Goal: Information Seeking & Learning: Learn about a topic

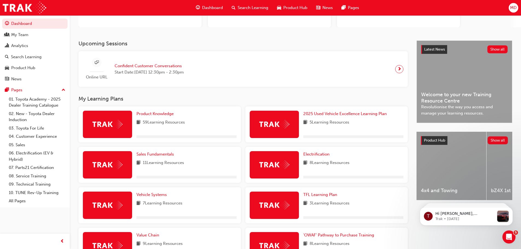
scroll to position [82, 0]
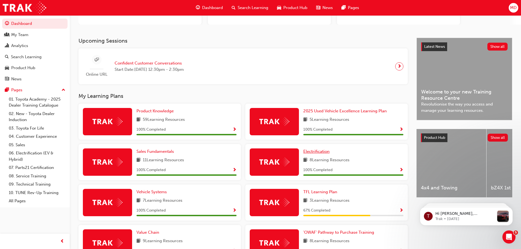
click at [320, 151] on span "Electrification" at bounding box center [316, 151] width 26 height 5
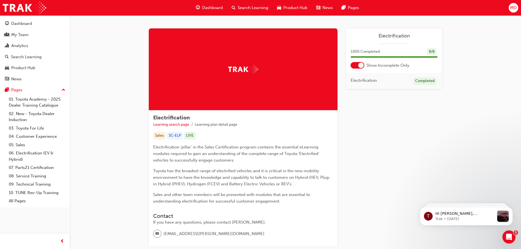
click at [361, 66] on div at bounding box center [360, 65] width 5 height 5
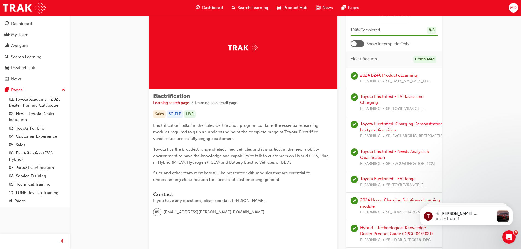
scroll to position [55, 0]
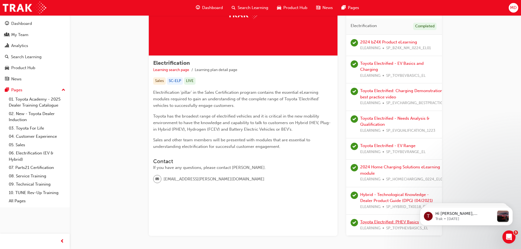
click at [393, 221] on link "Toyota Electrified: PHEV Basics" at bounding box center [389, 222] width 59 height 5
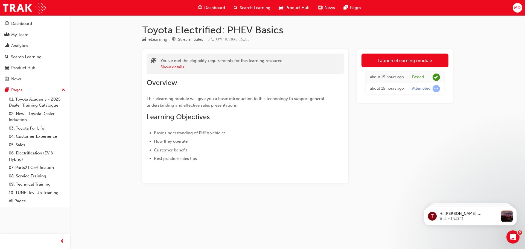
click at [2, 13] on div "Dashboard Search Learning Product Hub News Pages MD" at bounding box center [262, 8] width 525 height 16
drag, startPoint x: 252, startPoint y: 40, endPoint x: 208, endPoint y: 42, distance: 44.4
click at [208, 42] on div "eLearning Stream: Sales SP_TOYPHEVBASICS_EL" at bounding box center [297, 40] width 311 height 9
copy span "SP_TOYPHEVBASICS_EL"
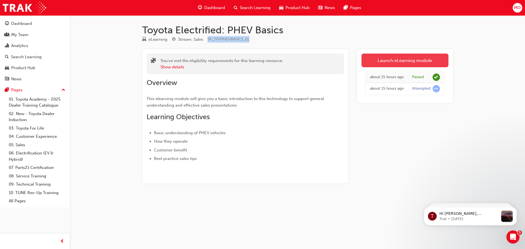
click at [427, 60] on link "Launch eLearning module" at bounding box center [405, 61] width 87 height 14
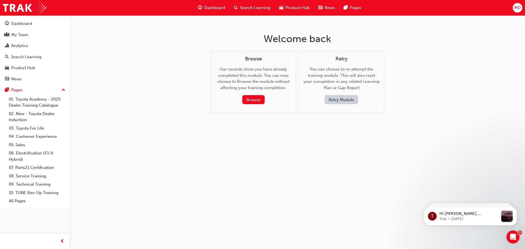
click at [336, 101] on button "Retry Module" at bounding box center [342, 99] width 34 height 9
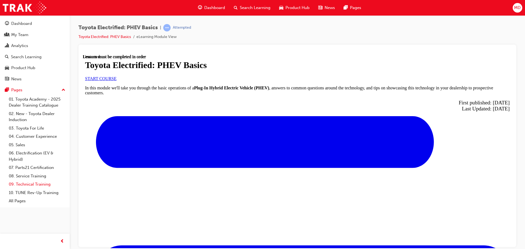
scroll to position [138, 0]
